Goal: Task Accomplishment & Management: Manage account settings

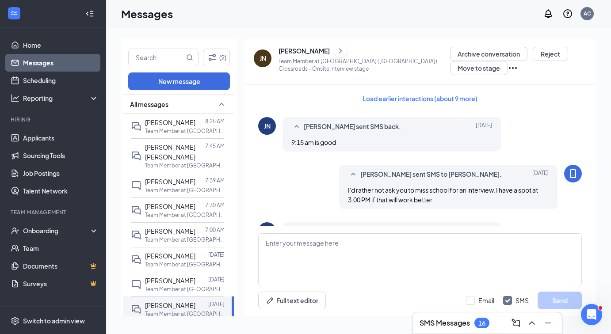
scroll to position [338, 0]
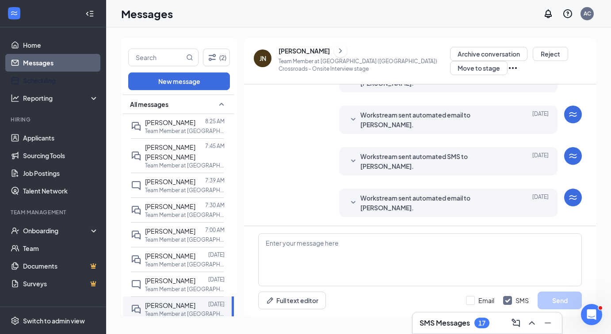
click at [27, 62] on link "Messages" at bounding box center [61, 63] width 76 height 18
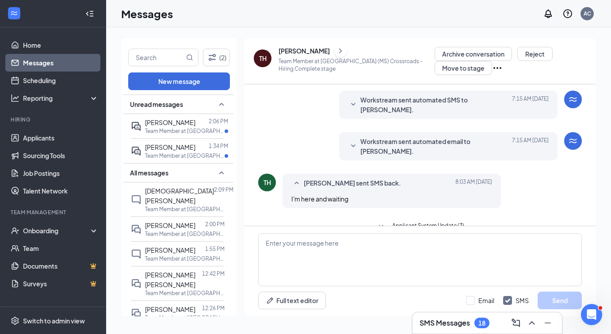
scroll to position [119, 0]
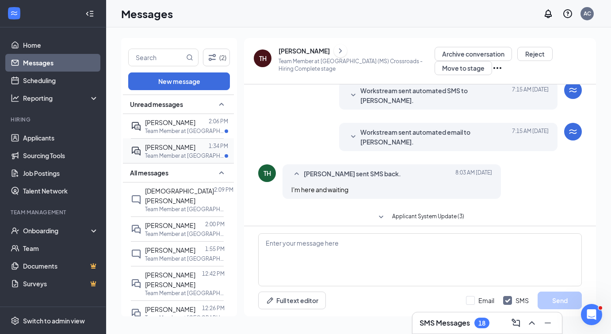
click at [184, 152] on p "Team Member at [GEOGRAPHIC_DATA] ([GEOGRAPHIC_DATA]) Crossroads" at bounding box center [185, 156] width 80 height 8
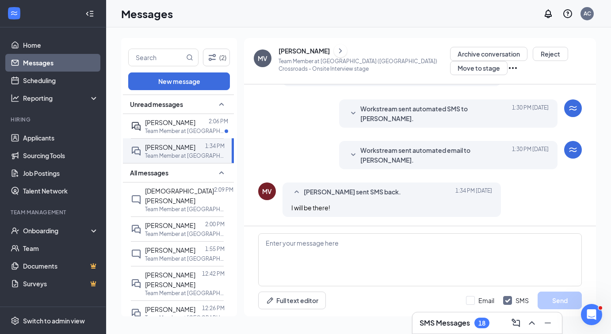
scroll to position [333, 0]
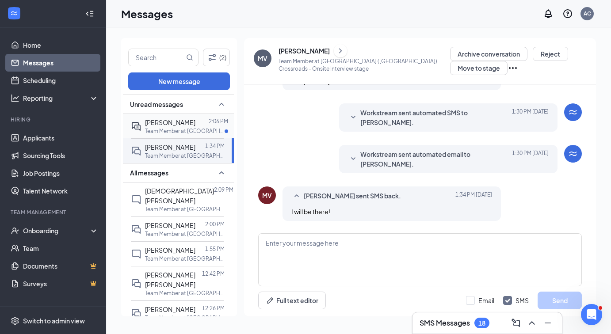
click at [196, 126] on div at bounding box center [202, 123] width 13 height 10
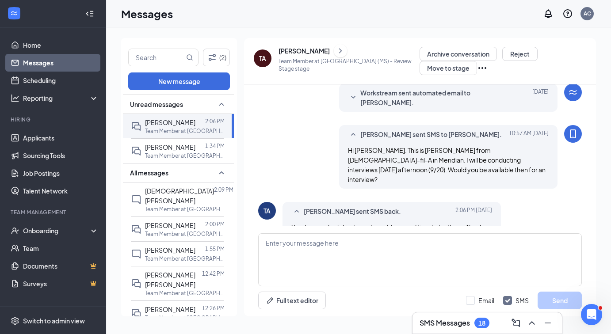
scroll to position [74, 0]
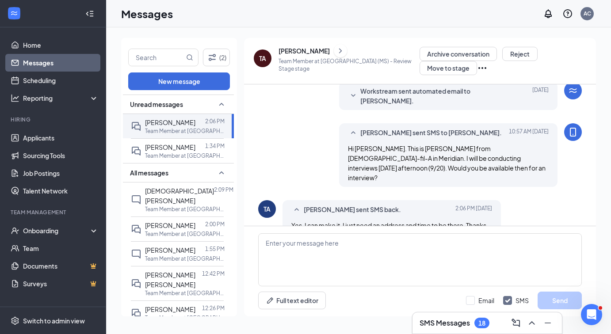
click at [65, 129] on li "Hiring Applicants Sourcing Tools Job Postings Talent Network" at bounding box center [53, 158] width 106 height 84
click at [57, 136] on link "Applicants" at bounding box center [61, 138] width 76 height 18
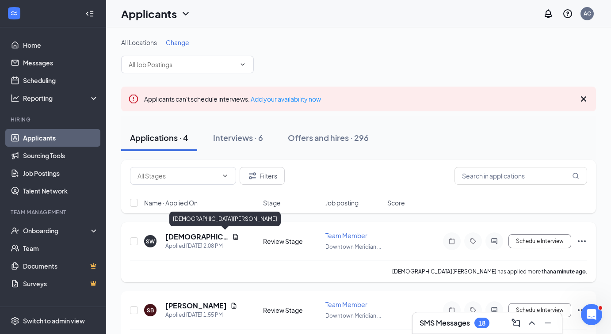
click at [198, 238] on h5 "Shariah Wooten" at bounding box center [196, 237] width 63 height 10
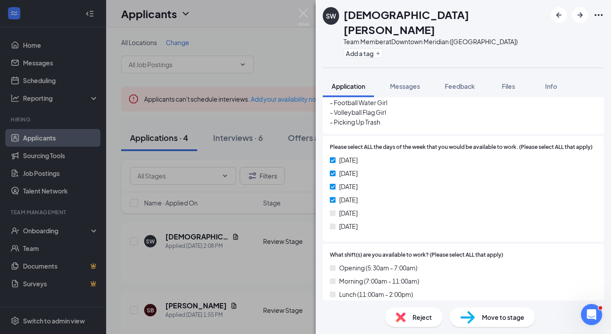
scroll to position [473, 0]
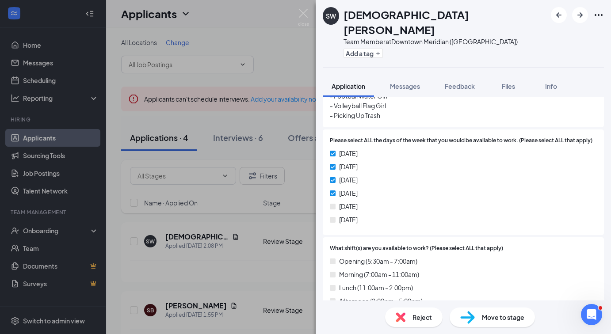
click at [412, 321] on div "Reject" at bounding box center [414, 317] width 58 height 19
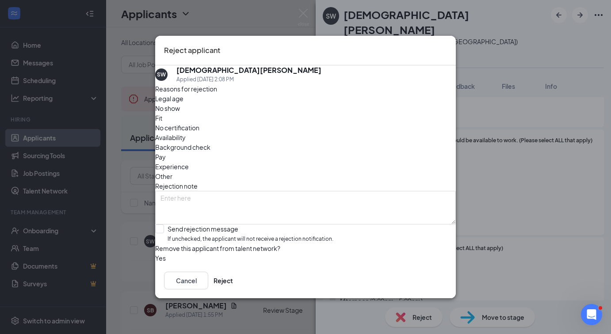
click at [186, 133] on span "Availability" at bounding box center [170, 138] width 31 height 10
click at [233, 285] on button "Reject" at bounding box center [223, 281] width 19 height 18
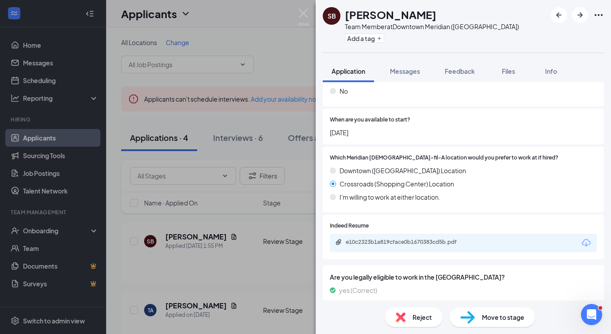
scroll to position [835, 0]
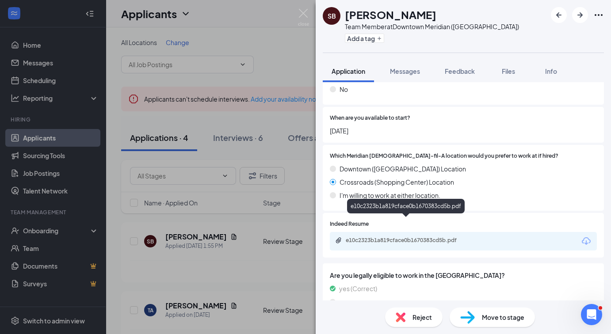
click at [379, 237] on div "e10c2323b1a819cface0b1670383cd5b.pdf" at bounding box center [408, 240] width 124 height 7
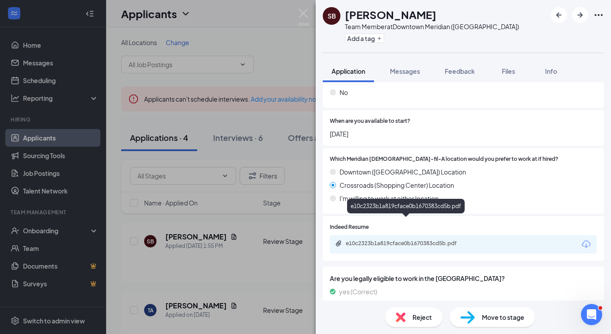
click at [242, 94] on div "SB Spencer Blalock Team Member at Downtown Meridian (MS) Add a tag Application …" at bounding box center [305, 167] width 611 height 334
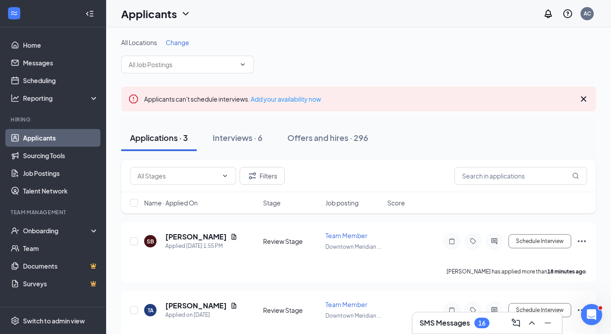
click at [186, 17] on icon "ChevronDown" at bounding box center [186, 13] width 11 height 11
click at [181, 37] on link "Applicants" at bounding box center [156, 33] width 59 height 9
click at [205, 69] on span at bounding box center [187, 65] width 133 height 18
click at [255, 59] on div "All Locations Change" at bounding box center [358, 55] width 475 height 35
click at [246, 62] on span at bounding box center [187, 65] width 133 height 18
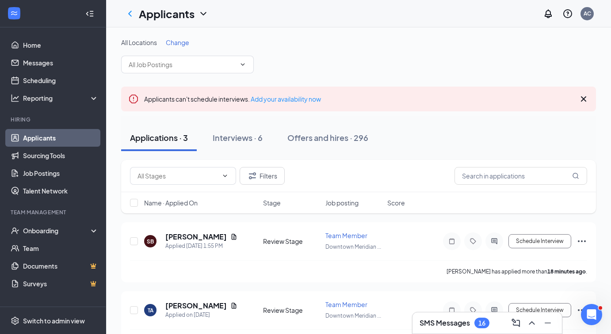
click at [587, 99] on icon "Cross" at bounding box center [584, 99] width 11 height 11
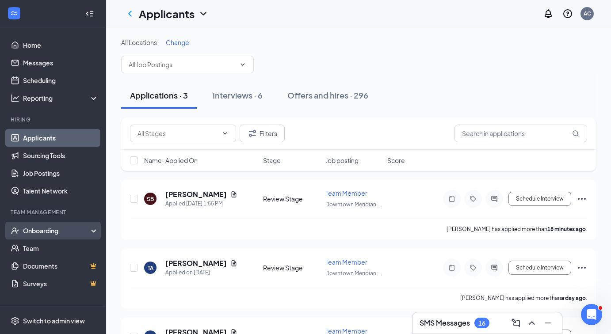
click at [82, 224] on div "Onboarding" at bounding box center [53, 231] width 106 height 18
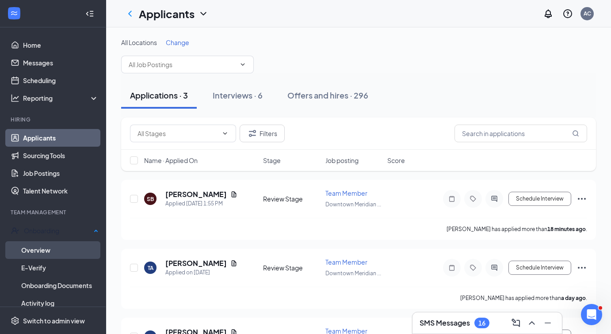
click at [43, 250] on link "Overview" at bounding box center [59, 251] width 77 height 18
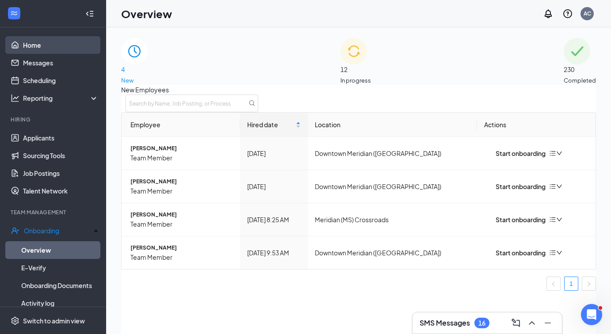
click at [73, 41] on link "Home" at bounding box center [61, 45] width 76 height 18
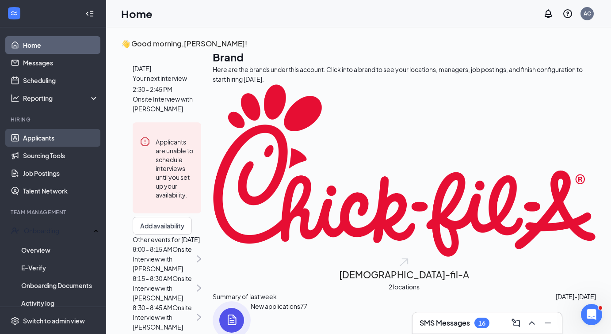
click at [25, 143] on link "Applicants" at bounding box center [61, 138] width 76 height 18
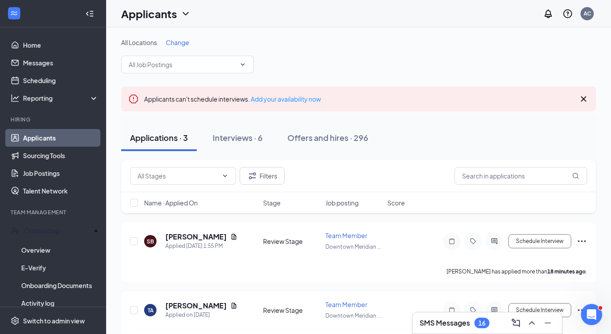
click at [584, 104] on icon "Cross" at bounding box center [584, 99] width 11 height 11
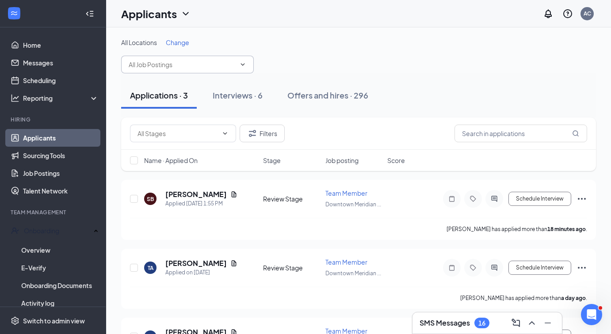
click at [242, 65] on icon "ChevronDown" at bounding box center [242, 64] width 7 height 7
click at [246, 64] on icon "ChevronDown" at bounding box center [242, 64] width 7 height 7
click at [178, 45] on span "Change" at bounding box center [177, 42] width 23 height 8
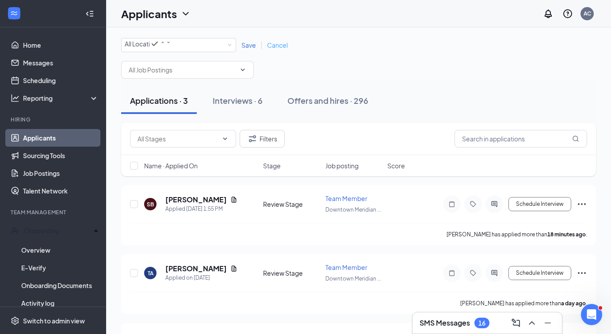
click at [271, 48] on span "Cancel" at bounding box center [277, 45] width 21 height 8
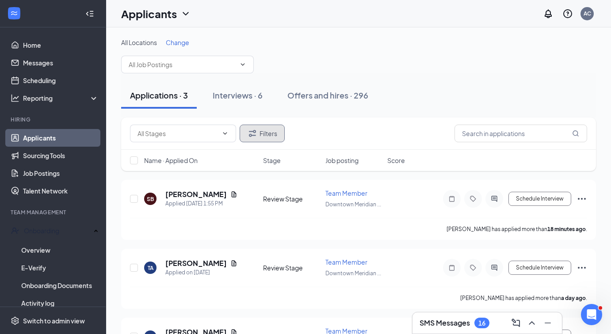
click at [273, 136] on button "Filters" at bounding box center [262, 134] width 45 height 18
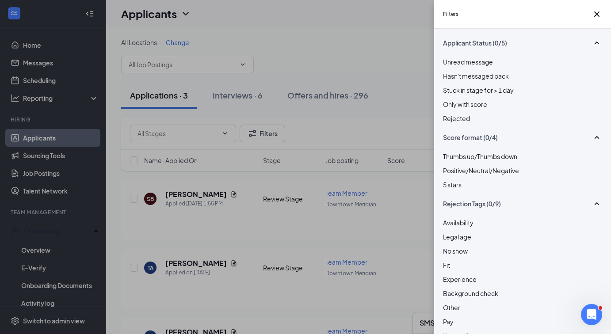
scroll to position [96, 0]
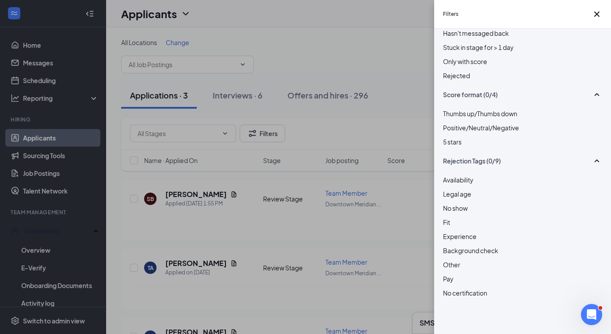
click at [383, 100] on div "Filters Applicant Status (0/5) Unread message Hasn't messaged back Stuck in sta…" at bounding box center [305, 167] width 611 height 334
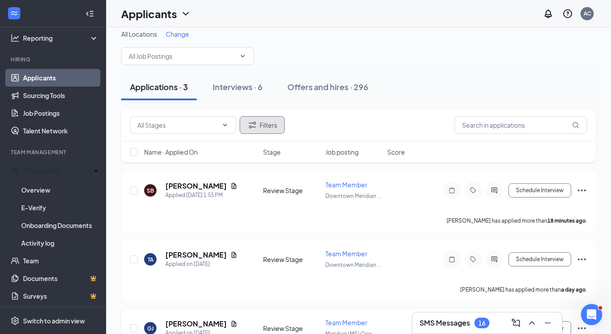
scroll to position [0, 0]
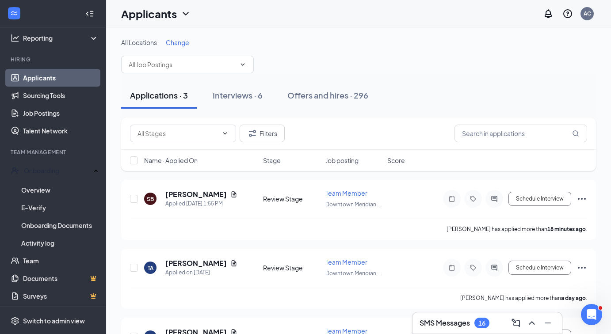
click at [454, 321] on h3 "SMS Messages" at bounding box center [445, 324] width 50 height 10
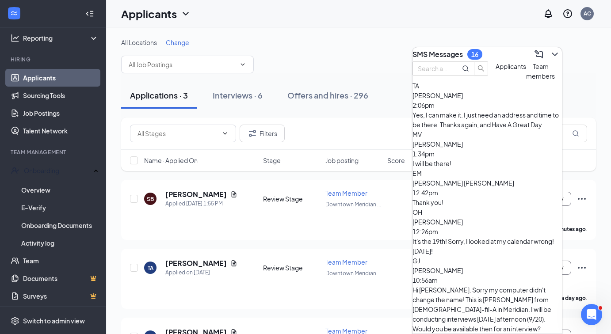
click at [526, 81] on button "Team members" at bounding box center [540, 70] width 29 height 19
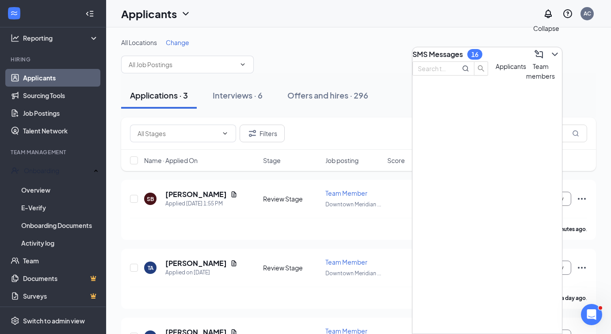
click at [550, 52] on icon "ChevronDown" at bounding box center [555, 54] width 11 height 11
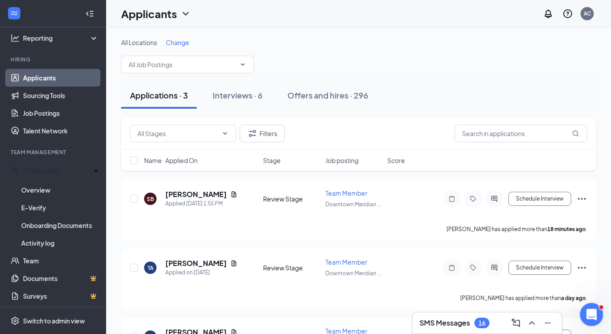
click at [586, 312] on icon "Open Intercom Messenger" at bounding box center [591, 314] width 15 height 15
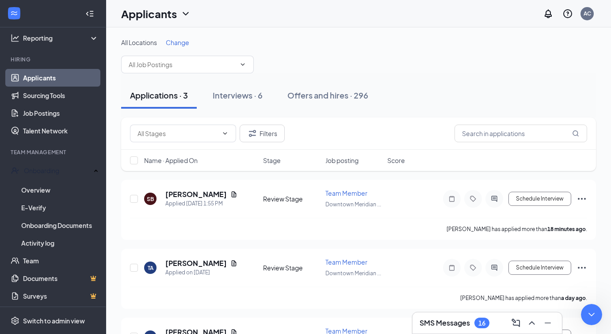
click at [581, 15] on div "AC" at bounding box center [588, 14] width 18 height 18
click at [552, 14] on icon "Notifications" at bounding box center [548, 13] width 11 height 11
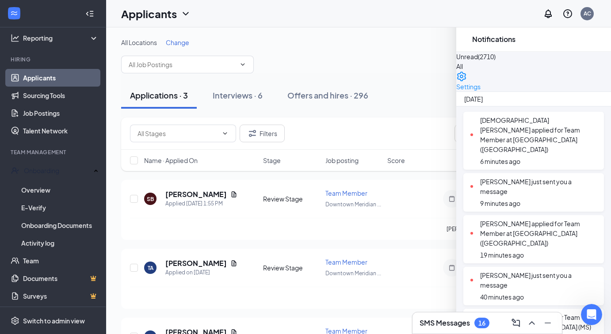
click at [467, 39] on icon "Cross" at bounding box center [467, 39] width 0 height 0
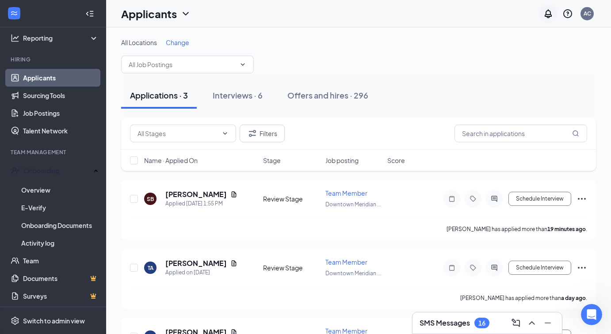
click at [546, 16] on icon "Notifications" at bounding box center [548, 13] width 7 height 9
click at [583, 9] on div "AC" at bounding box center [587, 13] width 13 height 13
click at [178, 115] on div "Applications · 3 Interviews · 6 Offers and hires · 296" at bounding box center [358, 95] width 475 height 44
click at [169, 100] on div "Applications · 3" at bounding box center [159, 95] width 58 height 11
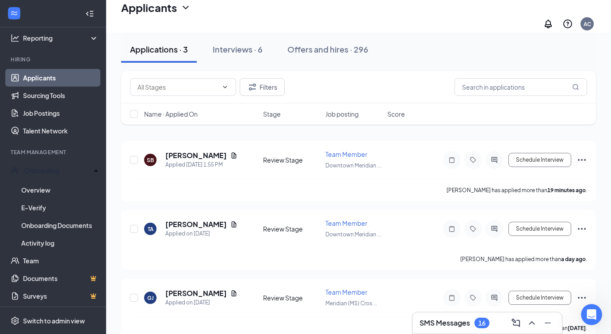
scroll to position [52, 0]
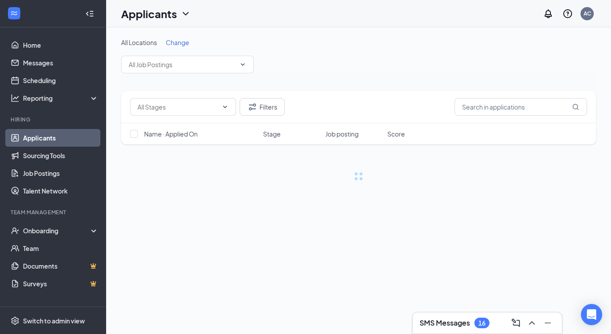
click at [187, 13] on icon "ChevronDown" at bounding box center [186, 14] width 6 height 4
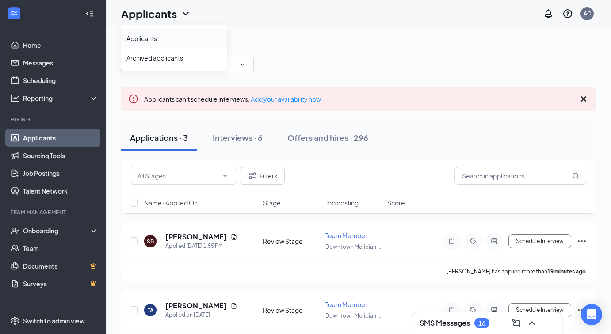
click at [157, 38] on link "Applicants" at bounding box center [175, 38] width 96 height 9
click at [204, 12] on icon "ChevronDown" at bounding box center [203, 13] width 11 height 11
click at [158, 39] on link "Applicants" at bounding box center [192, 38] width 96 height 9
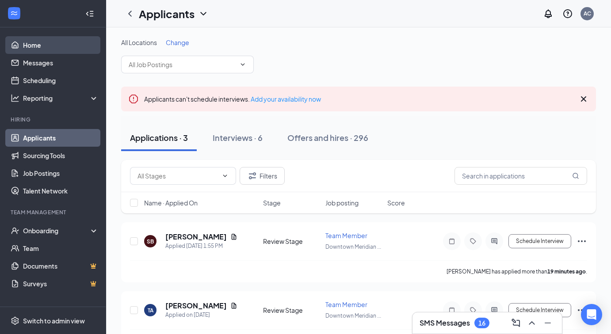
click at [46, 43] on link "Home" at bounding box center [61, 45] width 76 height 18
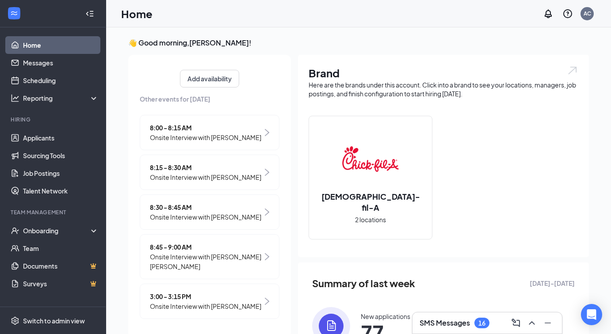
click at [17, 14] on icon "WorkstreamLogo" at bounding box center [14, 14] width 6 height 4
click at [88, 14] on icon "Collapse" at bounding box center [89, 13] width 9 height 9
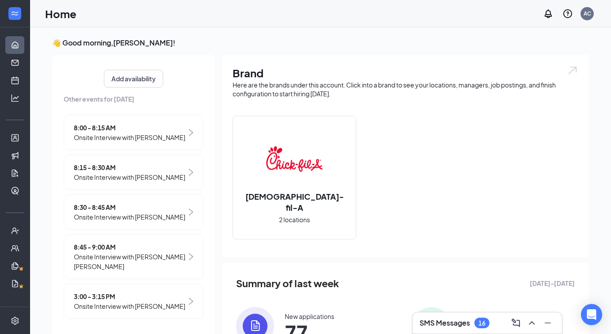
click at [24, 14] on div at bounding box center [15, 13] width 30 height 27
click at [14, 20] on div at bounding box center [15, 14] width 18 height 18
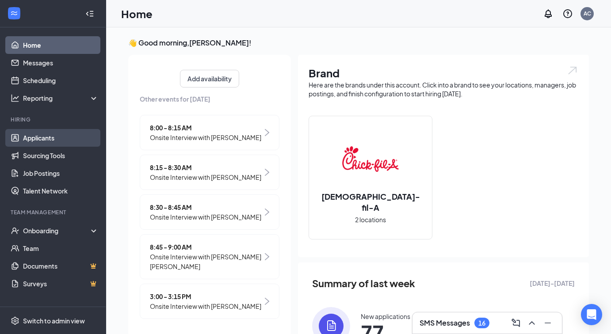
click at [46, 141] on link "Applicants" at bounding box center [61, 138] width 76 height 18
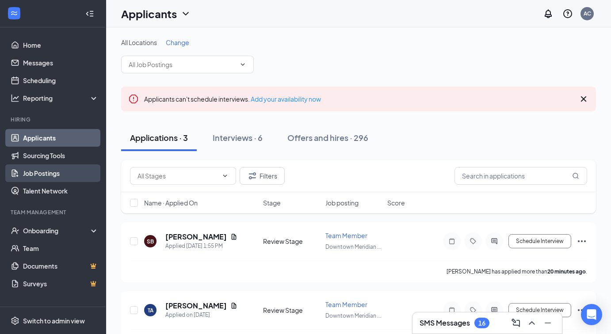
click at [50, 174] on link "Job Postings" at bounding box center [61, 174] width 76 height 18
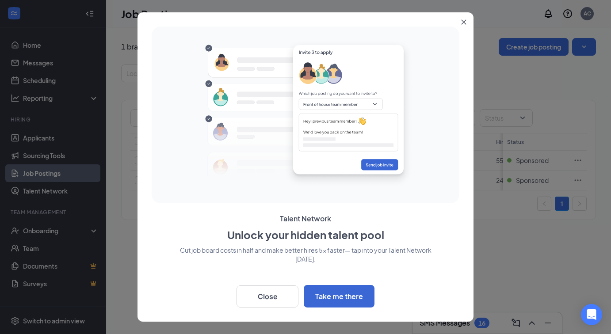
click at [464, 19] on button "Close" at bounding box center [466, 20] width 16 height 16
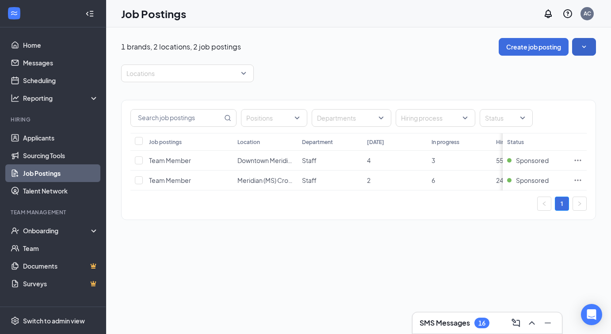
click at [574, 54] on button "button" at bounding box center [584, 47] width 24 height 18
click at [76, 190] on link "Talent Network" at bounding box center [61, 191] width 76 height 18
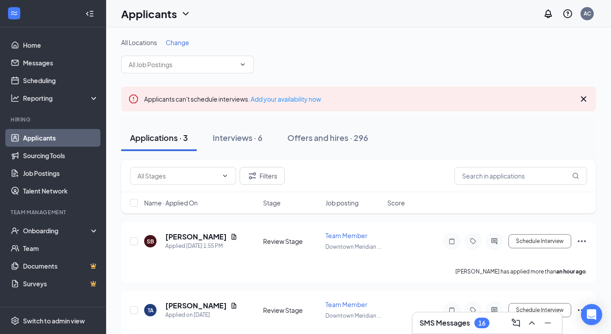
click at [65, 139] on link "Applicants" at bounding box center [61, 138] width 76 height 18
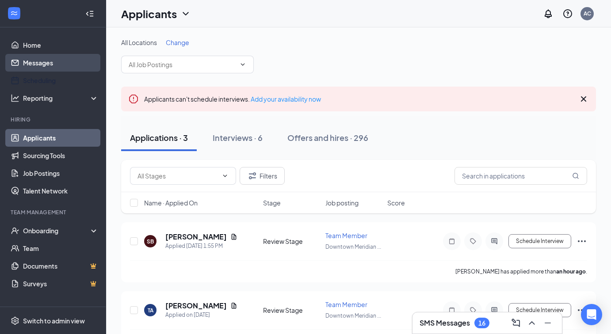
click at [46, 67] on link "Messages" at bounding box center [61, 63] width 76 height 18
